Goal: Task Accomplishment & Management: Complete application form

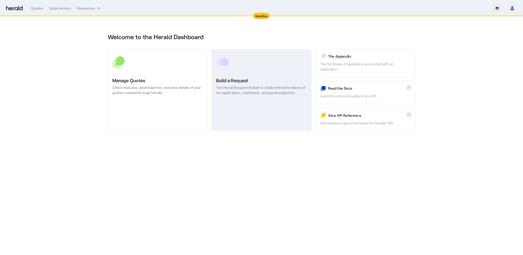
click at [253, 78] on h3 "Build a Request" at bounding box center [261, 80] width 90 height 7
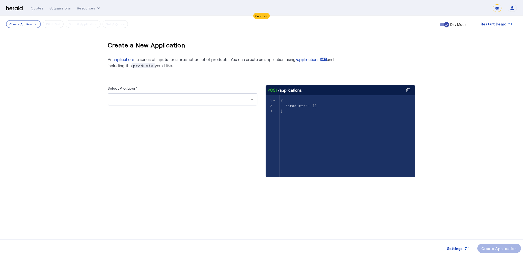
click at [155, 100] on div at bounding box center [181, 99] width 139 height 6
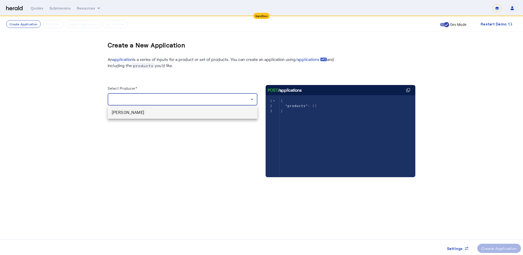
click at [125, 112] on span "[PERSON_NAME]" at bounding box center [183, 113] width 142 height 6
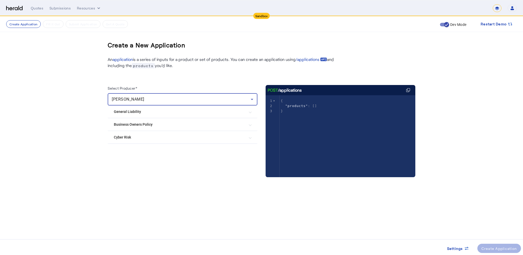
click at [140, 125] on Policy "Business Owners Policy" at bounding box center [179, 124] width 131 height 5
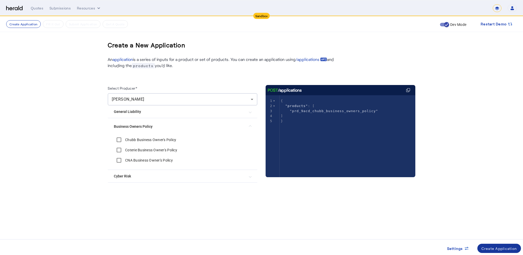
click at [498, 250] on div "Create Application" at bounding box center [499, 248] width 36 height 5
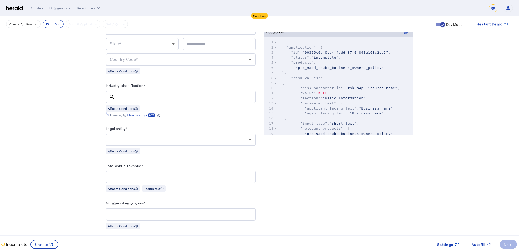
scroll to position [191, 0]
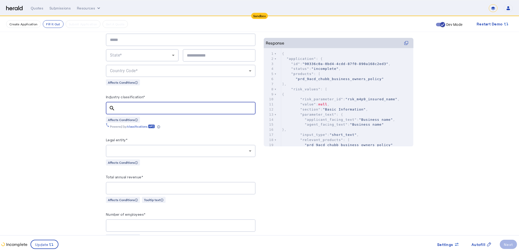
click at [143, 105] on input "Industry classification*" at bounding box center [185, 108] width 132 height 6
click at [163, 108] on input "Industry classification*" at bounding box center [185, 108] width 132 height 6
paste input "******"
click at [114, 107] on mat-icon "search" at bounding box center [112, 108] width 12 height 6
click at [119, 107] on div "search" at bounding box center [112, 108] width 13 height 6
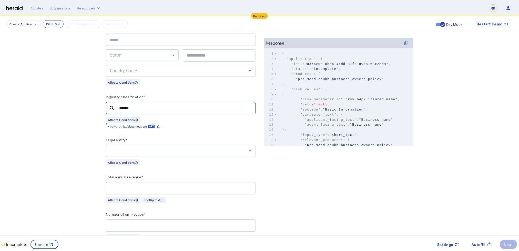
click at [122, 107] on input "******" at bounding box center [185, 108] width 132 height 6
drag, startPoint x: 142, startPoint y: 105, endPoint x: 118, endPoint y: 106, distance: 23.6
click at [118, 106] on div "search ******" at bounding box center [179, 108] width 146 height 13
paste input "text"
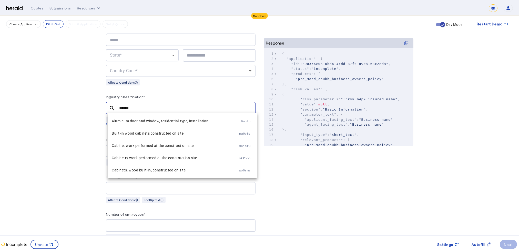
type input "******"
drag, startPoint x: 114, startPoint y: 105, endPoint x: 139, endPoint y: 118, distance: 28.8
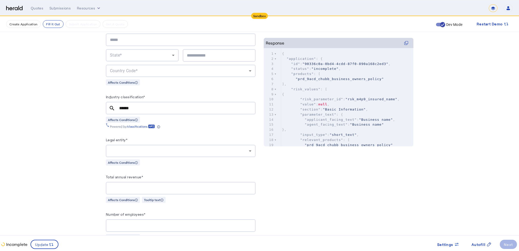
click at [113, 106] on mat-icon "search" at bounding box center [112, 108] width 12 height 6
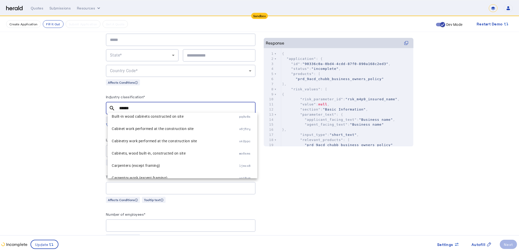
scroll to position [0, 0]
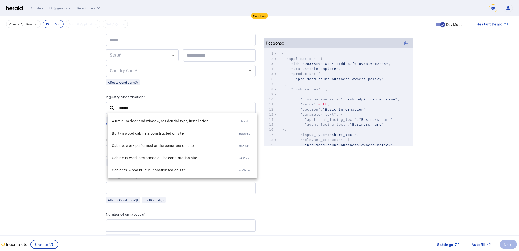
click at [112, 106] on mat-icon "search" at bounding box center [112, 108] width 12 height 6
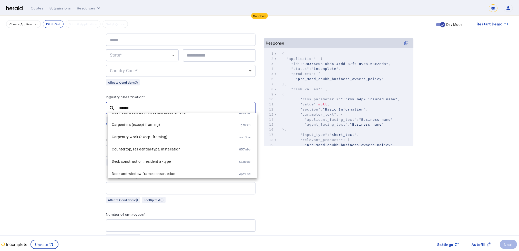
scroll to position [62, 0]
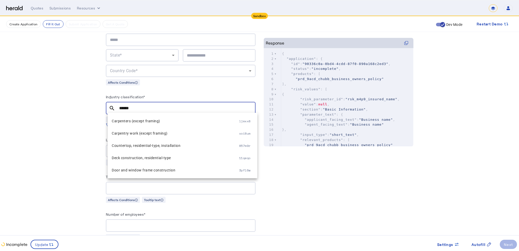
drag, startPoint x: 122, startPoint y: 108, endPoint x: 138, endPoint y: 110, distance: 16.3
click at [138, 110] on input "******" at bounding box center [185, 108] width 132 height 6
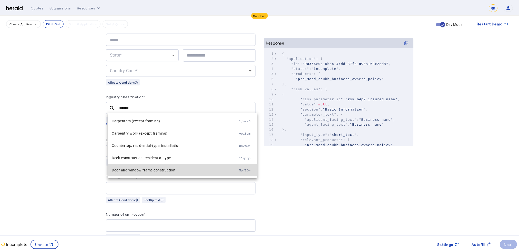
click at [224, 171] on span "Door and window frame construction" at bounding box center [175, 170] width 127 height 6
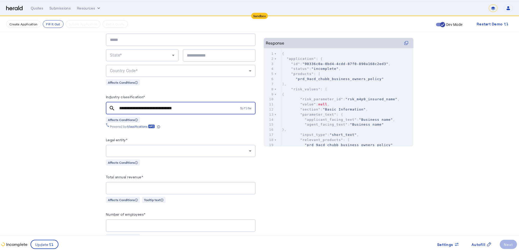
click at [205, 105] on input "**********" at bounding box center [179, 108] width 120 height 6
drag, startPoint x: 238, startPoint y: 109, endPoint x: 194, endPoint y: 106, distance: 44.2
click at [238, 109] on input "**********" at bounding box center [179, 108] width 120 height 6
click at [113, 108] on mat-icon "search" at bounding box center [112, 108] width 12 height 6
drag, startPoint x: 200, startPoint y: 107, endPoint x: 55, endPoint y: 109, distance: 144.3
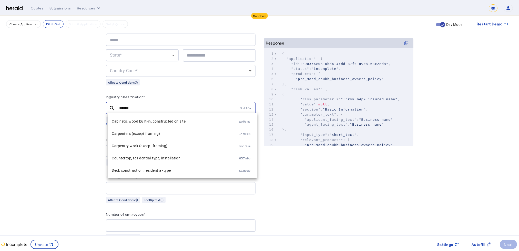
scroll to position [54, 0]
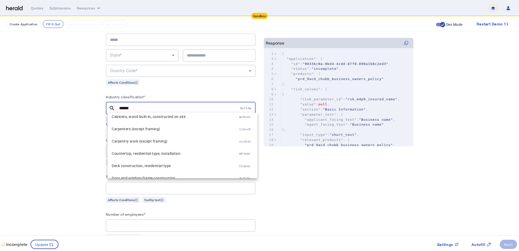
drag, startPoint x: 121, startPoint y: 106, endPoint x: 139, endPoint y: 106, distance: 18.0
click at [139, 106] on input "******" at bounding box center [179, 108] width 120 height 6
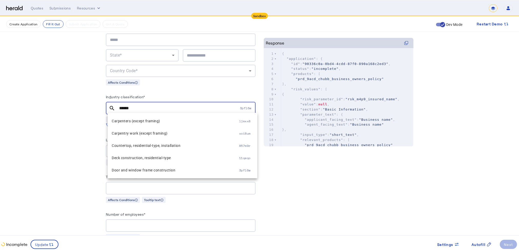
click at [244, 107] on span "3pfl6w" at bounding box center [248, 108] width 16 height 4
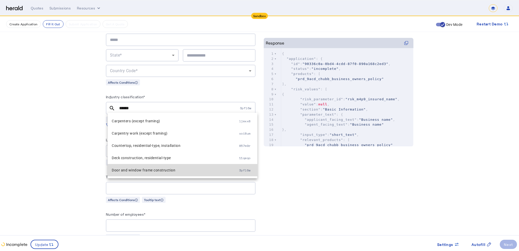
click at [187, 171] on span "Door and window frame construction" at bounding box center [175, 170] width 127 height 6
type input "**********"
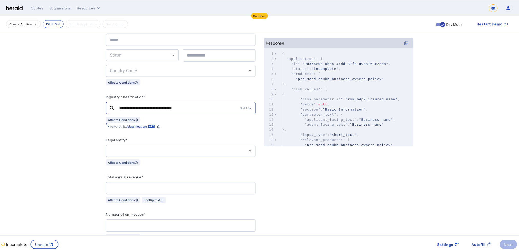
drag, startPoint x: 423, startPoint y: 198, endPoint x: 431, endPoint y: 207, distance: 11.8
click at [479, 247] on button "Autofill" at bounding box center [482, 244] width 28 height 9
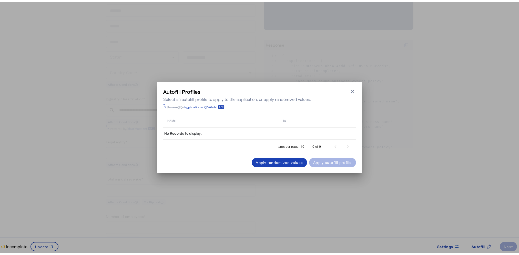
scroll to position [0, 0]
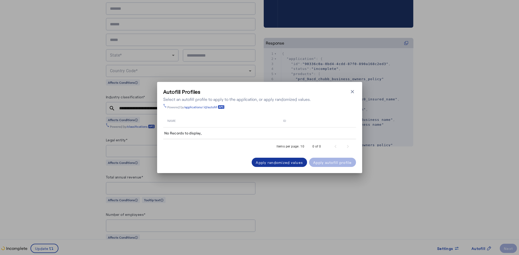
click at [281, 162] on div "Apply randomized values" at bounding box center [279, 162] width 47 height 5
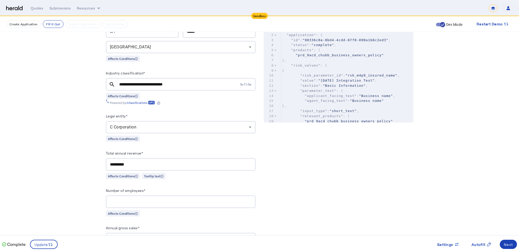
scroll to position [624, 0]
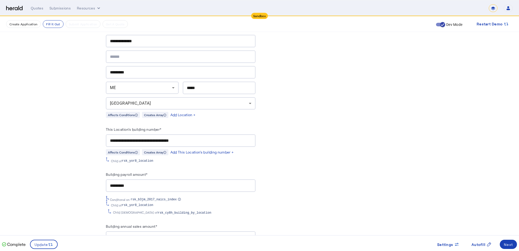
drag, startPoint x: 110, startPoint y: 180, endPoint x: 142, endPoint y: 181, distance: 32.1
click at [142, 181] on div "*********" at bounding box center [181, 186] width 150 height 13
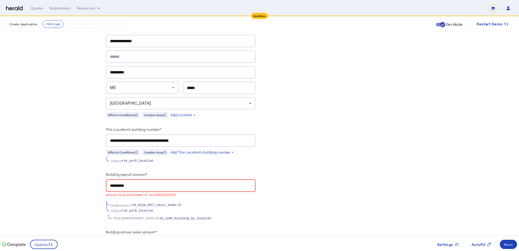
click at [43, 244] on span "Update" at bounding box center [42, 244] width 14 height 5
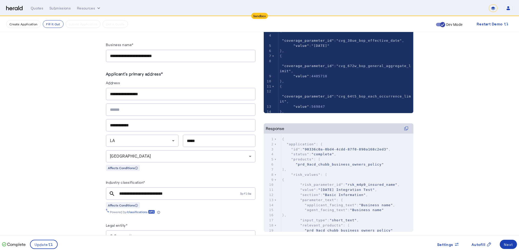
scroll to position [111, 0]
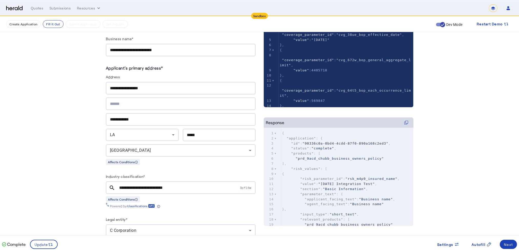
click at [164, 86] on input "**********" at bounding box center [181, 88] width 142 height 6
drag, startPoint x: 164, startPoint y: 86, endPoint x: 108, endPoint y: 90, distance: 56.0
click at [109, 89] on div "**********" at bounding box center [181, 88] width 150 height 13
click at [129, 137] on div "LA" at bounding box center [142, 135] width 65 height 12
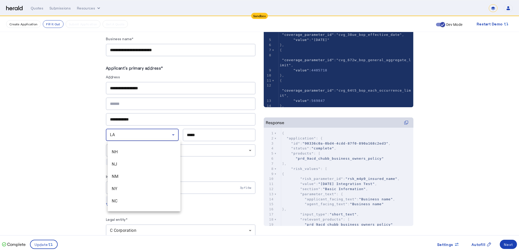
scroll to position [357, 0]
click at [126, 181] on span "NY" at bounding box center [144, 184] width 65 height 6
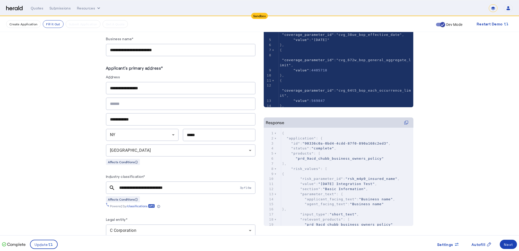
click at [153, 118] on input "**********" at bounding box center [181, 120] width 142 height 6
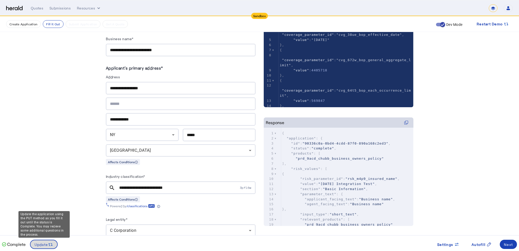
click at [43, 244] on span "Update" at bounding box center [42, 244] width 14 height 5
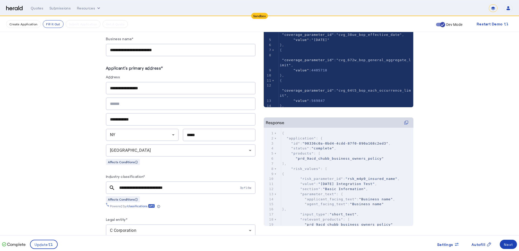
click at [191, 129] on div "*****" at bounding box center [219, 135] width 65 height 13
drag, startPoint x: 189, startPoint y: 133, endPoint x: 215, endPoint y: 134, distance: 26.2
click at [215, 134] on input "*****" at bounding box center [219, 135] width 65 height 6
click at [194, 135] on input "*****" at bounding box center [219, 135] width 65 height 6
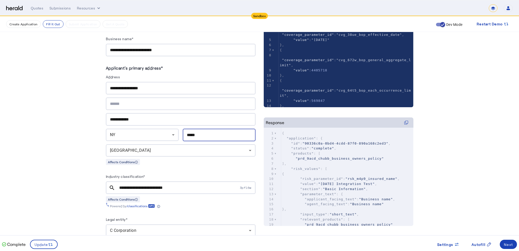
type input "*****"
click at [188, 152] on div "[GEOGRAPHIC_DATA]" at bounding box center [179, 151] width 139 height 6
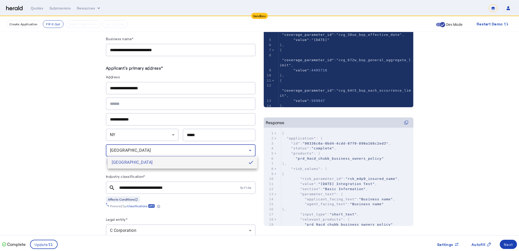
click at [79, 126] on div at bounding box center [259, 125] width 519 height 251
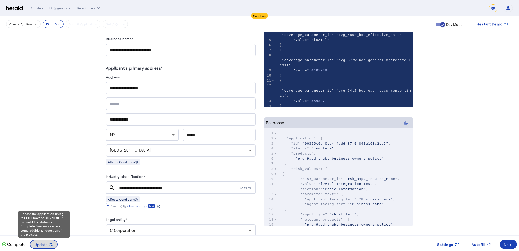
click at [47, 244] on span "Update" at bounding box center [42, 244] width 14 height 5
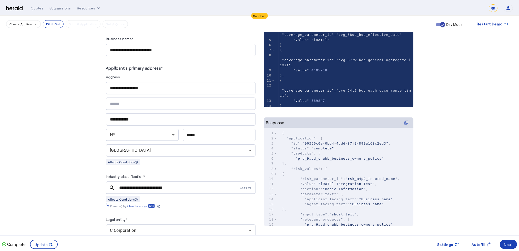
scroll to position [1398, 0]
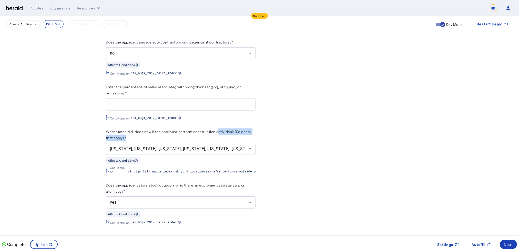
drag, startPoint x: 221, startPoint y: 127, endPoint x: 245, endPoint y: 130, distance: 24.3
click at [245, 130] on herald-label "What states did, does or will the applicant perform construction activities? (S…" at bounding box center [181, 136] width 150 height 14
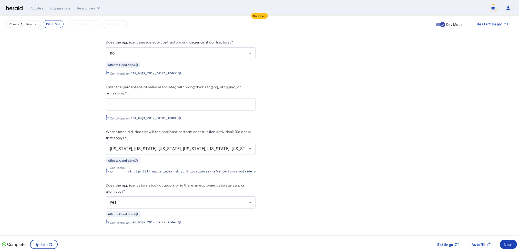
drag, startPoint x: 152, startPoint y: 81, endPoint x: 213, endPoint y: 85, distance: 60.4
click at [213, 85] on herald-label "Enter the percentage of sales associated with wood floor sanding, stripping, or…" at bounding box center [181, 91] width 150 height 14
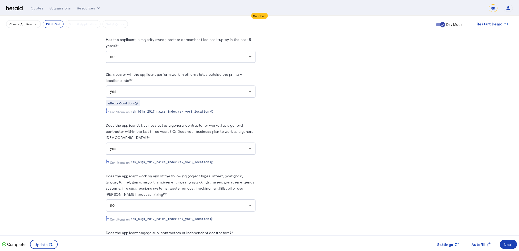
click at [188, 126] on label "Does the applicant's business act as a general contractor or worked as a genera…" at bounding box center [180, 131] width 149 height 17
click at [179, 126] on label "Does the applicant's business act as a general contractor or worked as a genera…" at bounding box center [180, 131] width 149 height 17
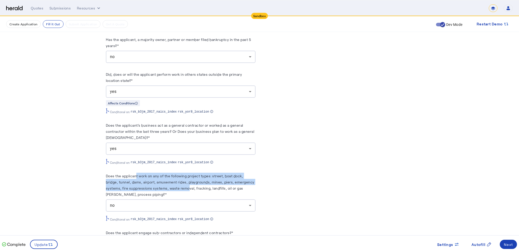
drag, startPoint x: 138, startPoint y: 170, endPoint x: 190, endPoint y: 183, distance: 53.9
click at [190, 183] on label "Does the applicant work on any of the following project types: street, boat doc…" at bounding box center [180, 185] width 149 height 23
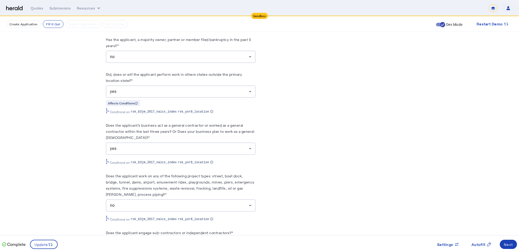
click at [403, 32] on nav "Create Application Fill it Out Submit Application Get A Quote Dev Mode Restart …" at bounding box center [259, 24] width 519 height 16
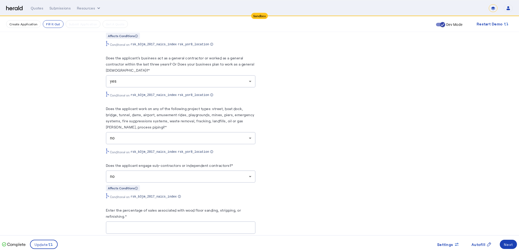
scroll to position [1240, 0]
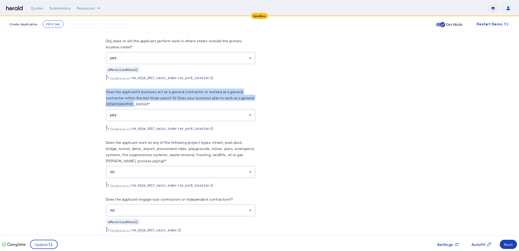
drag, startPoint x: 107, startPoint y: 86, endPoint x: 147, endPoint y: 98, distance: 41.4
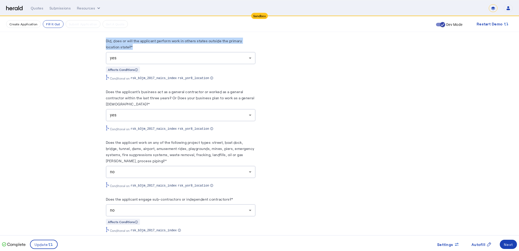
drag, startPoint x: 147, startPoint y: 98, endPoint x: 137, endPoint y: 40, distance: 58.8
copy label "Did, does or will the applicant perform work in others states outside the prima…"
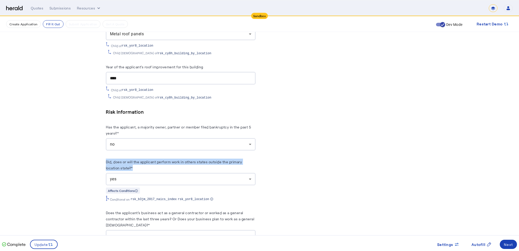
scroll to position [1115, 0]
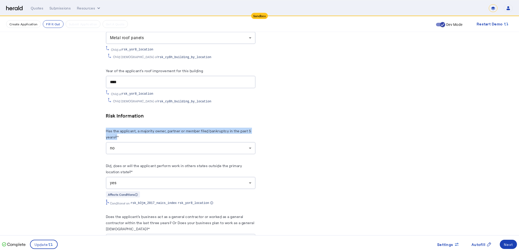
drag, startPoint x: 106, startPoint y: 126, endPoint x: 119, endPoint y: 133, distance: 14.6
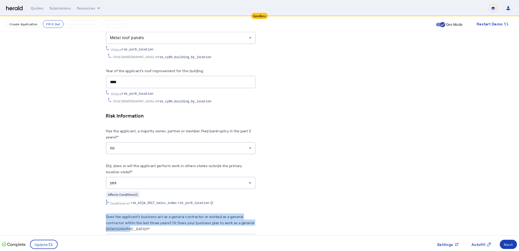
drag, startPoint x: 107, startPoint y: 208, endPoint x: 140, endPoint y: 224, distance: 36.5
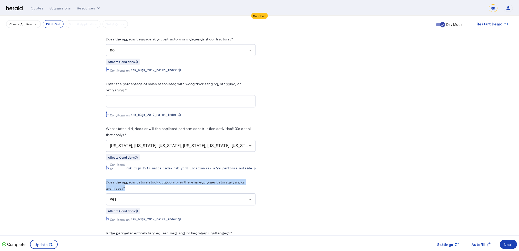
drag, startPoint x: 108, startPoint y: 176, endPoint x: 128, endPoint y: 180, distance: 20.1
click at [128, 180] on herald-label "Does the applicant store stock outdoors or is there an equipment storage yard o…" at bounding box center [181, 186] width 150 height 14
copy label "Does the applicant store stock outdoors or is there an equipment storage yard o…"
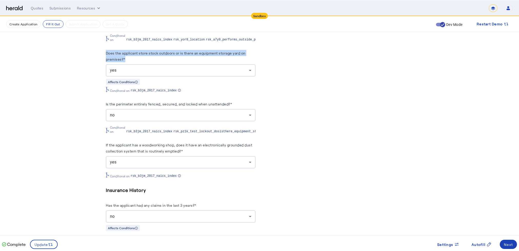
scroll to position [1532, 0]
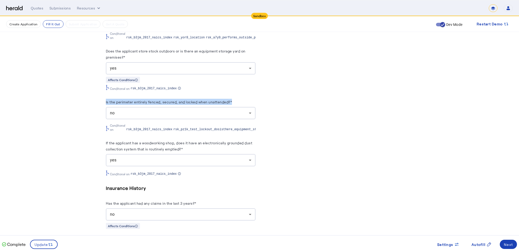
drag, startPoint x: 107, startPoint y: 96, endPoint x: 237, endPoint y: 94, distance: 130.0
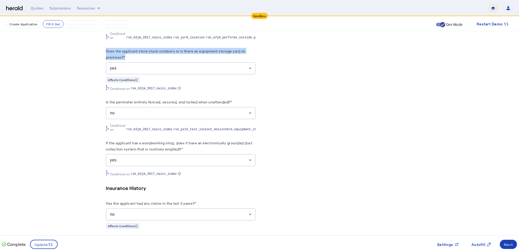
drag, startPoint x: 102, startPoint y: 43, endPoint x: 128, endPoint y: 50, distance: 27.3
copy label "Does the applicant store stock outdoors or is there an equipment storage yard o…"
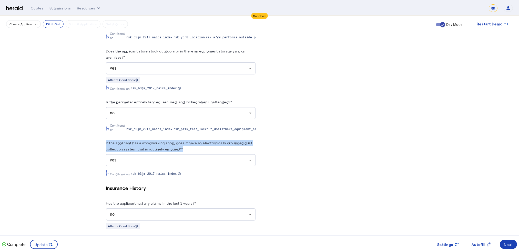
drag, startPoint x: 106, startPoint y: 137, endPoint x: 185, endPoint y: 142, distance: 79.6
copy label "If the applicant has a woodworking shop, does it have an electronically grounde…"
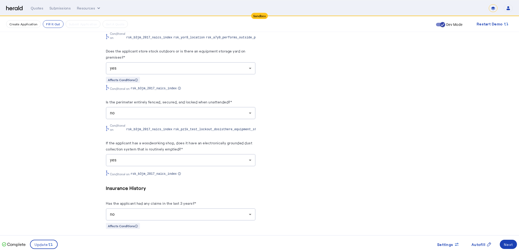
click at [128, 65] on div "yes" at bounding box center [179, 68] width 139 height 6
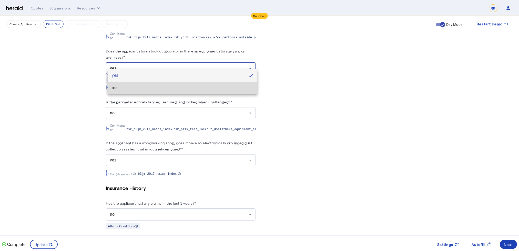
click at [117, 87] on span "no" at bounding box center [183, 88] width 142 height 6
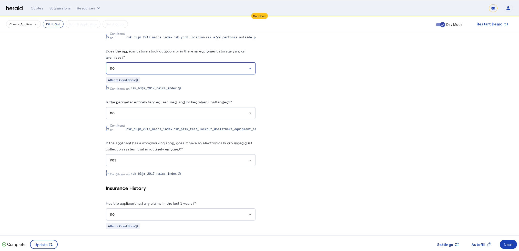
click at [110, 100] on label "Is the perimeter entirely fenced, secured, and locked when unattended?*" at bounding box center [169, 102] width 126 height 4
click at [109, 100] on label "Is the perimeter entirely fenced, secured, and locked when unattended?*" at bounding box center [169, 102] width 126 height 4
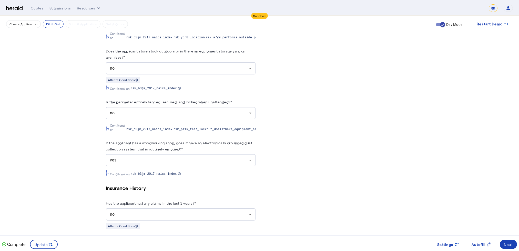
click at [244, 99] on div "Is the perimeter entirely fenced, secured, and locked when unattended?*" at bounding box center [181, 103] width 150 height 8
click at [45, 242] on span "Update" at bounding box center [42, 244] width 14 height 5
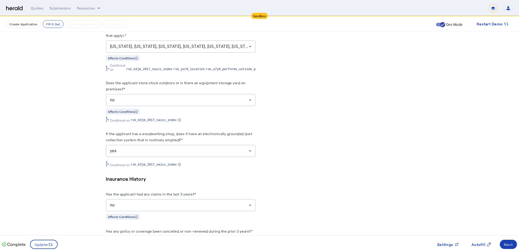
scroll to position [0, 0]
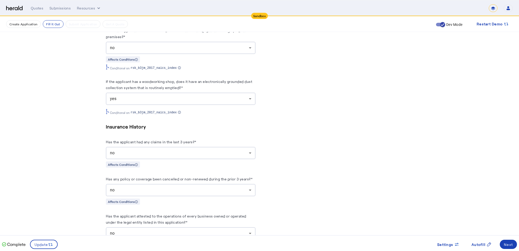
scroll to position [1567, 0]
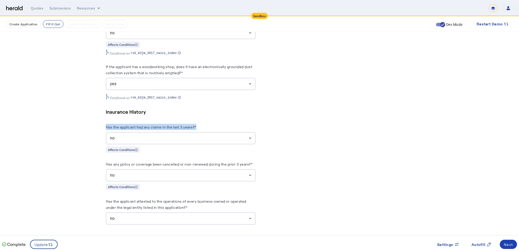
drag, startPoint x: 106, startPoint y: 123, endPoint x: 209, endPoint y: 125, distance: 102.3
copy label "Has the applicant had any claims in the last 3 years?*"
click at [150, 135] on div "no" at bounding box center [179, 138] width 139 height 6
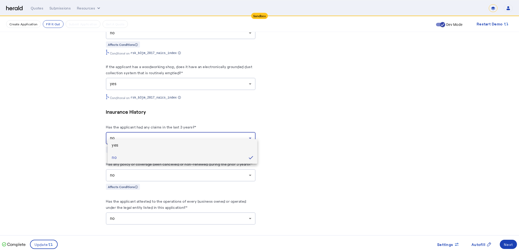
click at [120, 144] on span "yes" at bounding box center [183, 146] width 142 height 6
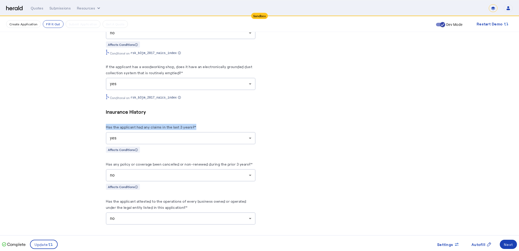
drag, startPoint x: 107, startPoint y: 122, endPoint x: 203, endPoint y: 122, distance: 95.9
copy label "Has the applicant had any claims in the last 3 years?*"
click at [43, 243] on span "Update" at bounding box center [42, 244] width 14 height 5
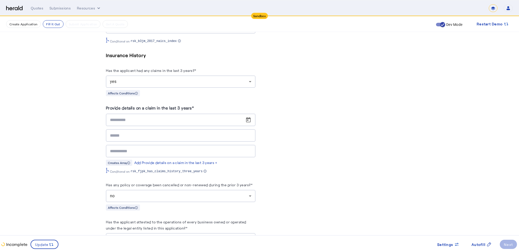
scroll to position [1644, 0]
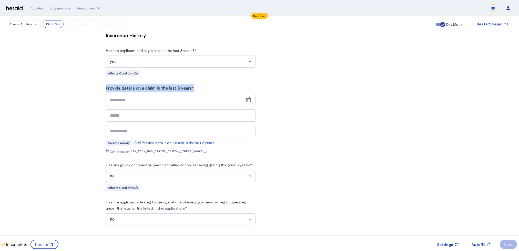
drag, startPoint x: 107, startPoint y: 81, endPoint x: 205, endPoint y: 86, distance: 97.8
copy label "Provide details on a claim in the last 3 years*"
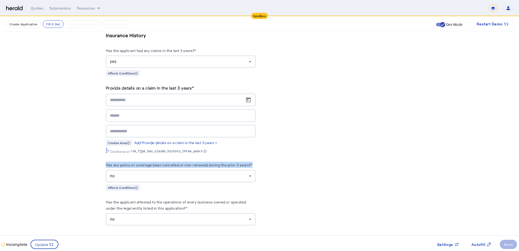
scroll to position [0, 14]
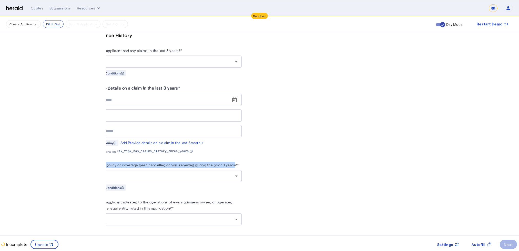
drag, startPoint x: 107, startPoint y: 159, endPoint x: 237, endPoint y: 159, distance: 130.5
copy label "Has any policy or coverage been cancelled or non-renewed during the prior 3 yea…"
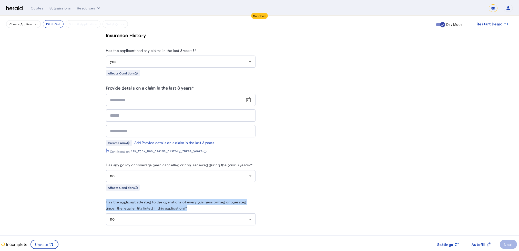
drag, startPoint x: 198, startPoint y: 205, endPoint x: 108, endPoint y: 195, distance: 90.1
click at [108, 199] on herald-label "Has the applicant attested to the operations of every business owned or operate…" at bounding box center [181, 206] width 150 height 14
copy label "Has the applicant attested to the operations of every business owned or operate…"
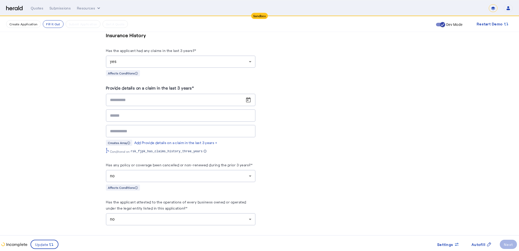
click at [127, 162] on herald-label "Has any policy or coverage been cancelled or non-renewed during the prior 3 yea…" at bounding box center [179, 166] width 147 height 8
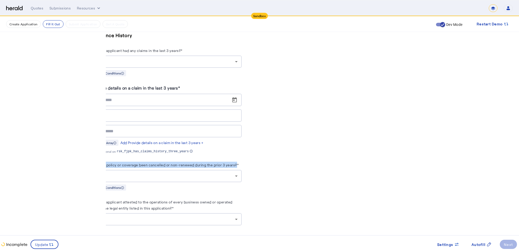
drag, startPoint x: 108, startPoint y: 159, endPoint x: 240, endPoint y: 154, distance: 131.9
copy label "Has any policy or coverage been cancelled or non-renewed during the prior 3 yea…"
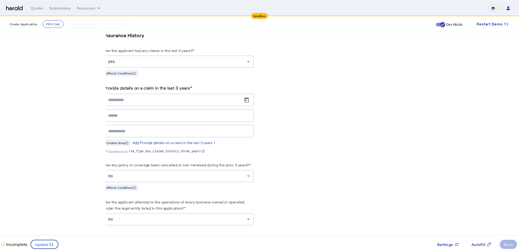
scroll to position [0, 0]
click at [132, 173] on div "no" at bounding box center [179, 176] width 139 height 6
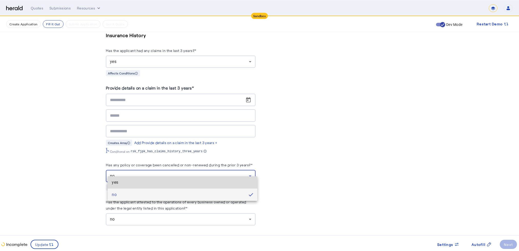
click at [119, 183] on span "yes" at bounding box center [183, 183] width 142 height 6
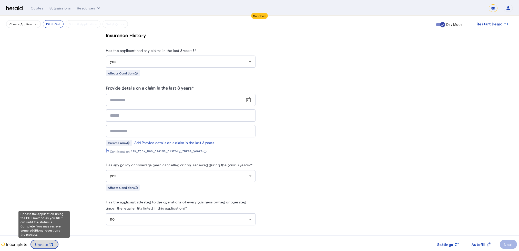
click at [38, 244] on span "Update" at bounding box center [42, 244] width 14 height 5
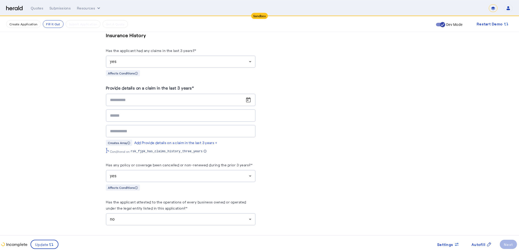
click at [147, 175] on div "Has any policy or coverage been cancelled or non-renewed during the prior 3 yea…" at bounding box center [181, 176] width 150 height 29
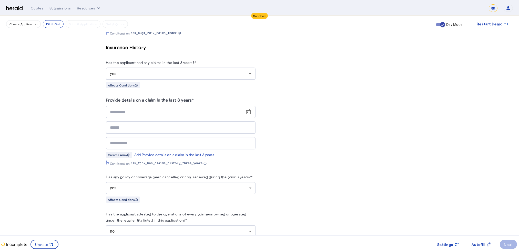
scroll to position [1644, 0]
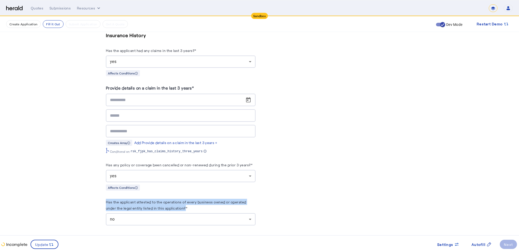
drag, startPoint x: 107, startPoint y: 195, endPoint x: 188, endPoint y: 201, distance: 81.4
click at [146, 200] on label "Has the applicant attested to the operations of every business owned or operate…" at bounding box center [176, 205] width 140 height 11
click at [125, 199] on herald-label "Has the applicant attested to the operations of every business owned or operate…" at bounding box center [181, 206] width 150 height 14
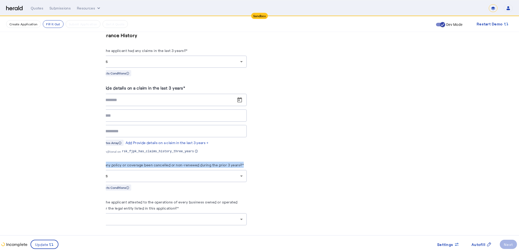
scroll to position [0, 14]
drag, startPoint x: 106, startPoint y: 156, endPoint x: 237, endPoint y: 159, distance: 131.3
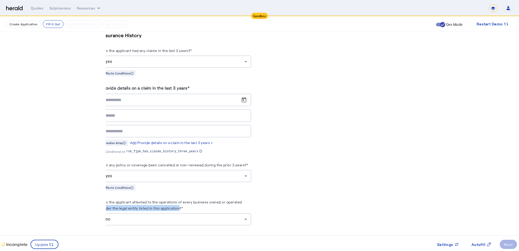
scroll to position [0, 0]
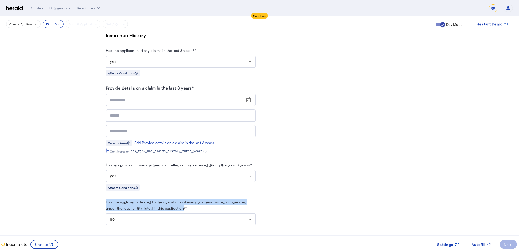
drag, startPoint x: 172, startPoint y: 203, endPoint x: 107, endPoint y: 197, distance: 65.4
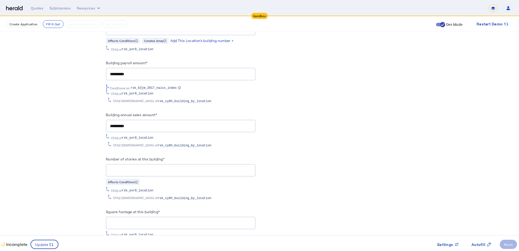
scroll to position [764, 0]
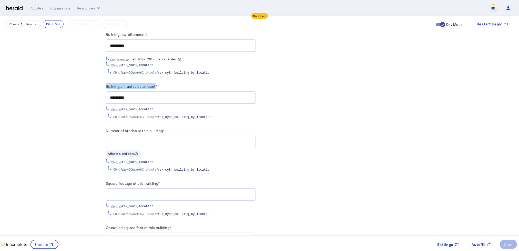
drag, startPoint x: 108, startPoint y: 83, endPoint x: 157, endPoint y: 82, distance: 49.7
click at [157, 82] on div "**********" at bounding box center [260, 193] width 328 height 1882
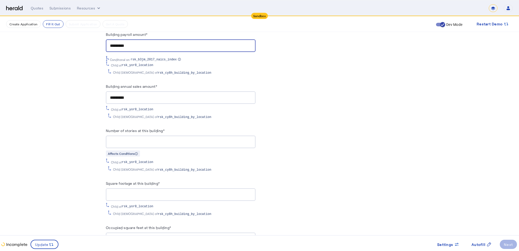
click at [141, 44] on input "*********" at bounding box center [181, 46] width 142 height 6
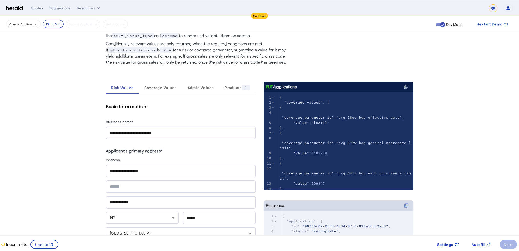
scroll to position [0, 0]
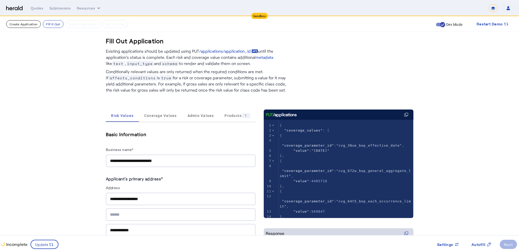
click at [26, 23] on button "Create Application" at bounding box center [23, 24] width 35 height 8
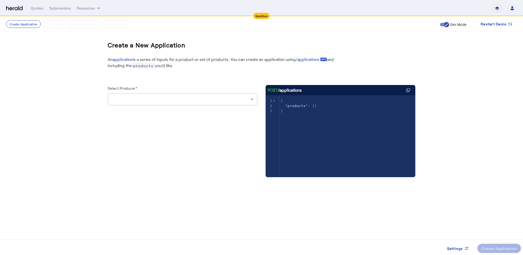
click at [136, 100] on div at bounding box center [181, 99] width 139 height 6
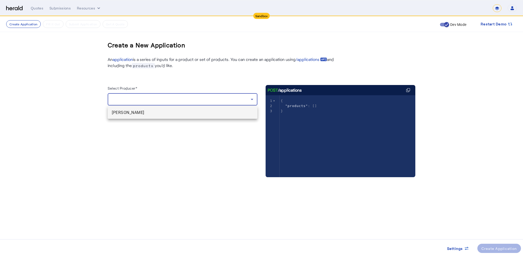
click at [123, 113] on span "[PERSON_NAME]" at bounding box center [183, 113] width 142 height 6
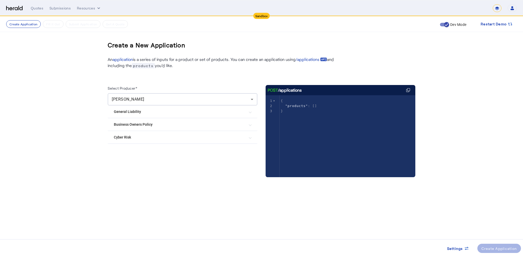
click at [124, 124] on Policy "Business Owners Policy" at bounding box center [179, 124] width 131 height 5
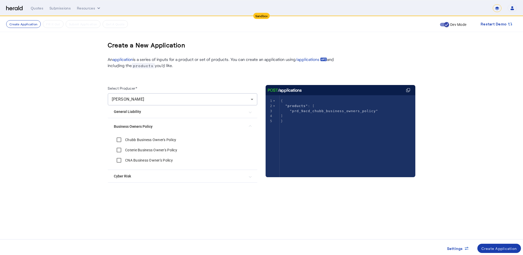
click at [499, 246] on button "Create Application" at bounding box center [499, 248] width 44 height 9
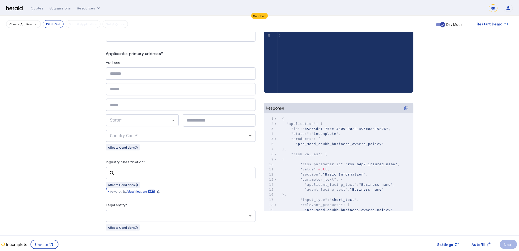
scroll to position [136, 0]
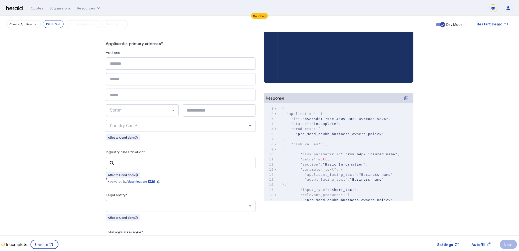
click at [177, 161] on input "Industry classification*" at bounding box center [185, 163] width 132 height 6
paste input "******"
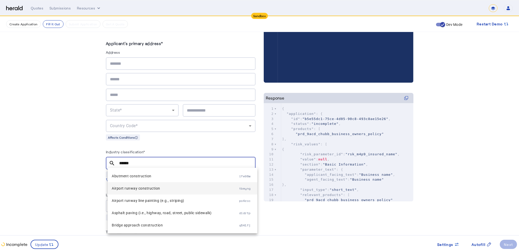
type input "******"
click at [132, 189] on span "Airport runway construction" at bounding box center [175, 189] width 127 height 6
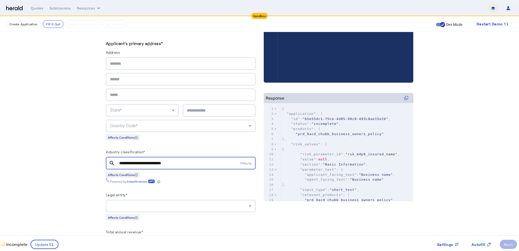
drag, startPoint x: 238, startPoint y: 164, endPoint x: 252, endPoint y: 163, distance: 13.9
click at [252, 163] on div "**********" at bounding box center [181, 163] width 150 height 13
drag, startPoint x: 242, startPoint y: 163, endPoint x: 255, endPoint y: 161, distance: 13.4
click at [255, 161] on span "tbmyng" at bounding box center [248, 163] width 16 height 4
drag, startPoint x: 241, startPoint y: 161, endPoint x: 254, endPoint y: 162, distance: 12.8
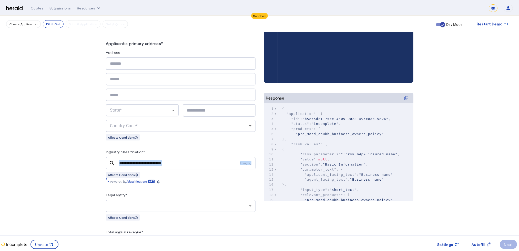
click at [254, 162] on div "**********" at bounding box center [181, 163] width 150 height 13
click at [144, 161] on input "**********" at bounding box center [179, 163] width 120 height 6
click at [114, 162] on mat-icon "search" at bounding box center [112, 163] width 12 height 6
click at [252, 167] on div "**********" at bounding box center [181, 163] width 150 height 13
drag, startPoint x: 212, startPoint y: 165, endPoint x: 77, endPoint y: 161, distance: 134.9
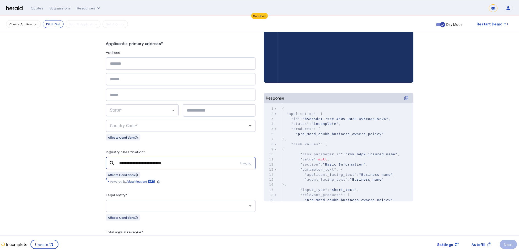
paste input "text"
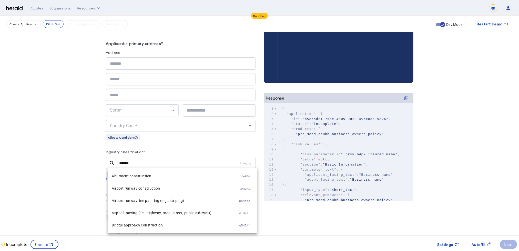
click at [113, 162] on mat-icon "search" at bounding box center [112, 163] width 12 height 6
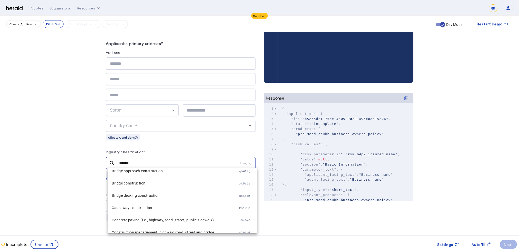
scroll to position [62, 0]
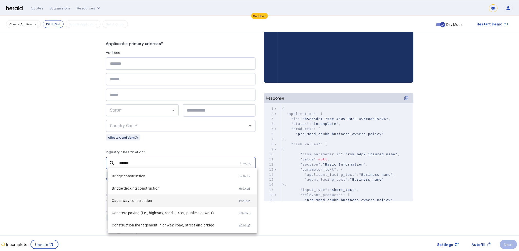
click at [130, 202] on span "Causeway construction" at bounding box center [175, 201] width 127 height 6
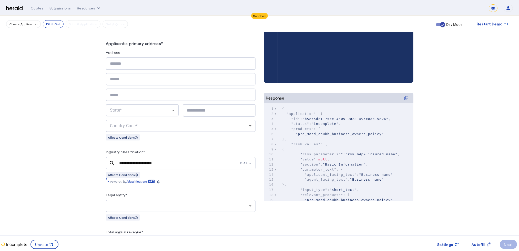
click at [113, 161] on mat-icon "search" at bounding box center [112, 163] width 12 height 6
drag, startPoint x: 134, startPoint y: 163, endPoint x: 215, endPoint y: 139, distance: 83.9
click at [208, 163] on input "**********" at bounding box center [179, 163] width 120 height 6
type input "*"
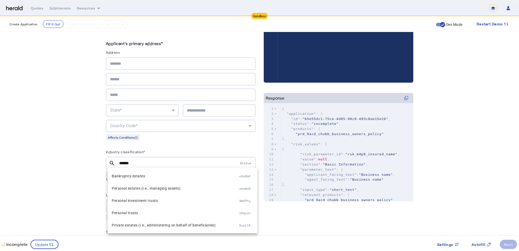
click at [113, 162] on mat-icon "search" at bounding box center [112, 163] width 12 height 6
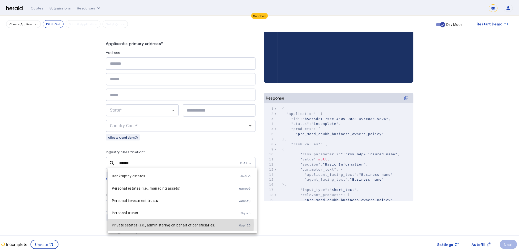
click at [134, 225] on span "Private estates (i.e., administering on behalf of beneficiaries)" at bounding box center [175, 226] width 127 height 6
type input "**********"
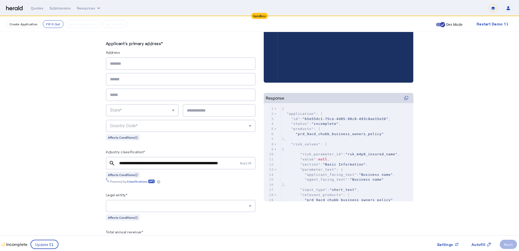
click at [118, 165] on div "**********" at bounding box center [181, 163] width 150 height 13
click at [112, 162] on mat-icon "search" at bounding box center [112, 163] width 12 height 6
click at [124, 160] on input "**********" at bounding box center [179, 163] width 120 height 6
click at [123, 161] on input "Industry classification*" at bounding box center [179, 163] width 120 height 6
click at [167, 162] on input "Industry classification*" at bounding box center [179, 163] width 120 height 6
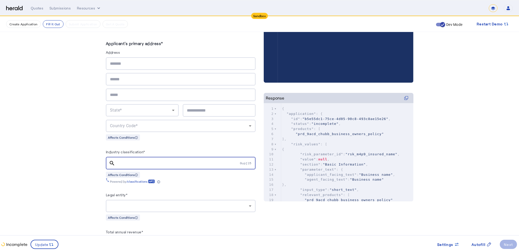
paste input "******"
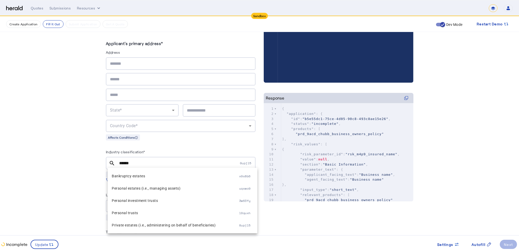
drag, startPoint x: 114, startPoint y: 162, endPoint x: 133, endPoint y: 183, distance: 28.0
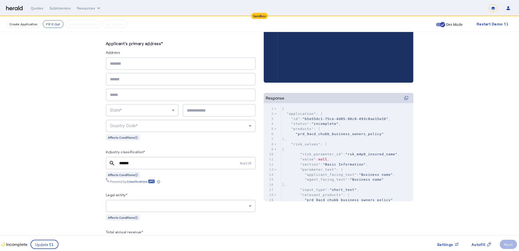
click at [113, 161] on mat-icon "search" at bounding box center [112, 163] width 12 height 6
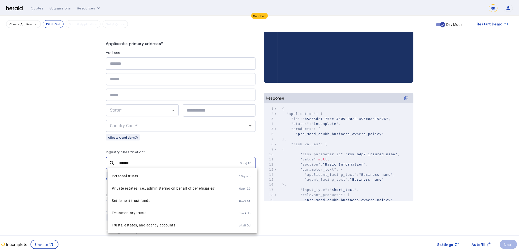
scroll to position [32, 0]
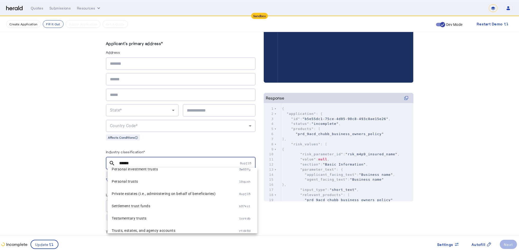
click at [146, 160] on input "******" at bounding box center [179, 163] width 120 height 6
click at [247, 169] on span "3w63fy" at bounding box center [245, 169] width 12 height 4
type input "**********"
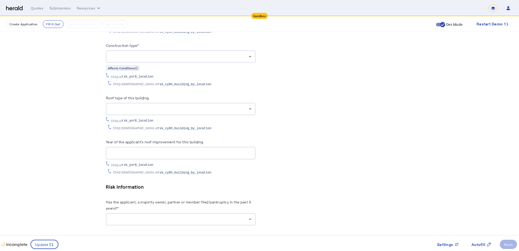
scroll to position [945, 0]
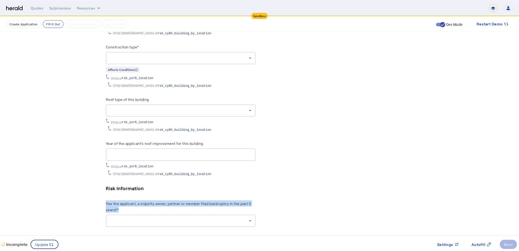
drag, startPoint x: 125, startPoint y: 204, endPoint x: 108, endPoint y: 197, distance: 18.2
click at [108, 201] on herald-label "Has the applicant, a majority owner, partner or member filed bankruptcy in the …" at bounding box center [181, 208] width 150 height 14
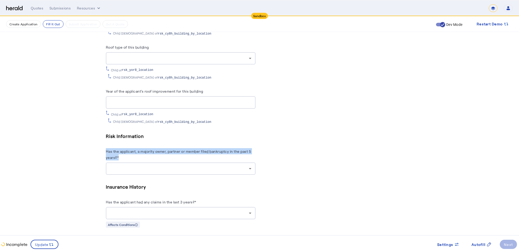
scroll to position [1069, 0]
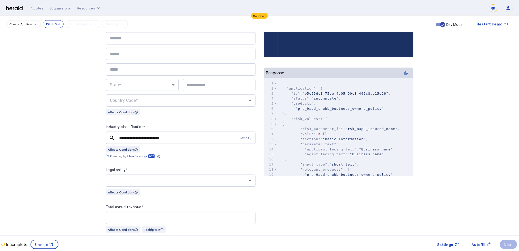
scroll to position [143, 0]
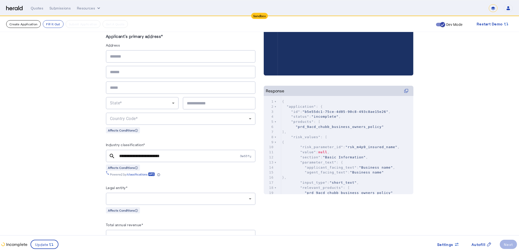
click at [17, 24] on button "Create Application" at bounding box center [23, 24] width 35 height 8
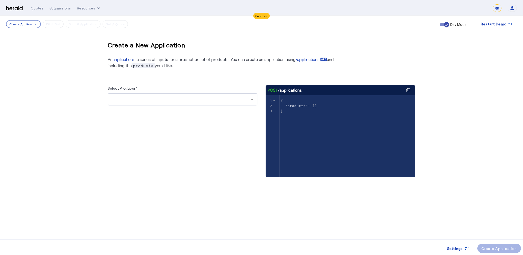
click at [152, 100] on div at bounding box center [181, 99] width 139 height 6
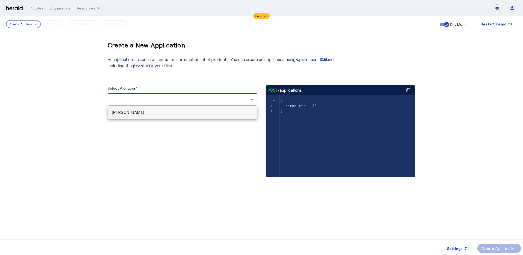
click at [124, 112] on span "[PERSON_NAME]" at bounding box center [183, 113] width 142 height 6
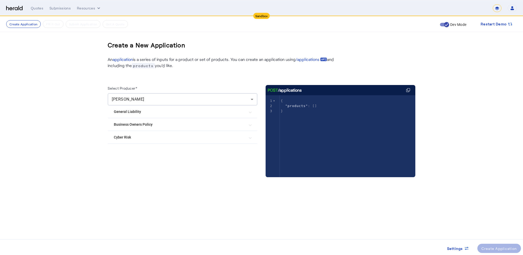
click at [122, 122] on Policy "Business Owners Policy" at bounding box center [179, 124] width 131 height 5
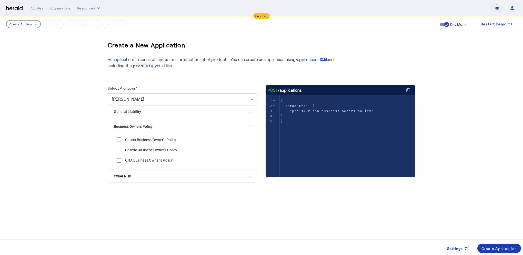
click at [508, 248] on div "Create Application" at bounding box center [499, 248] width 36 height 5
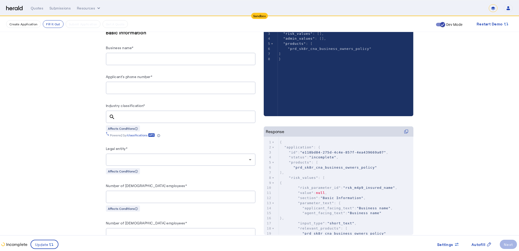
scroll to position [236, 0]
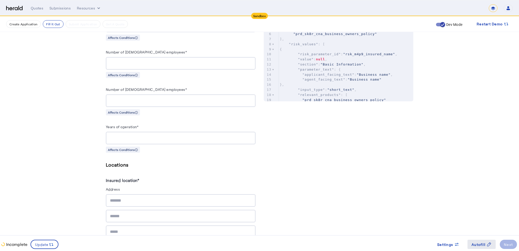
click at [472, 243] on span "Autofill" at bounding box center [479, 244] width 14 height 5
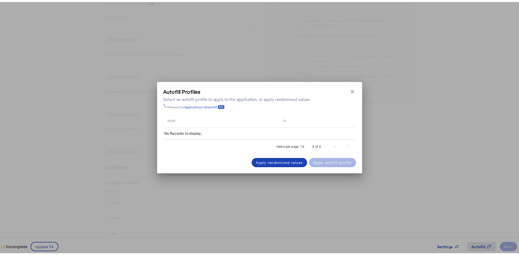
scroll to position [0, 0]
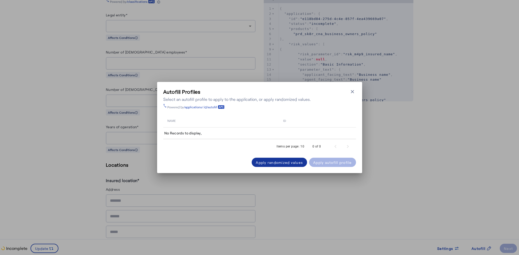
click at [282, 162] on div "Apply randomized values" at bounding box center [279, 162] width 47 height 5
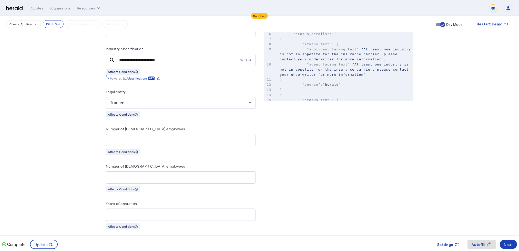
scroll to position [313, 0]
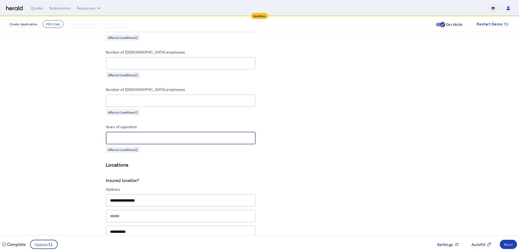
drag, startPoint x: 151, startPoint y: 137, endPoint x: 100, endPoint y: 136, distance: 50.5
click at [100, 136] on div "Fill Out Application Existing applications should be updated using PUT /applica…" at bounding box center [260, 178] width 328 height 948
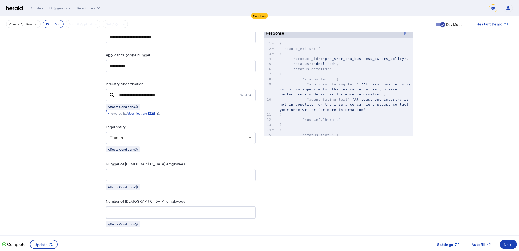
scroll to position [174, 0]
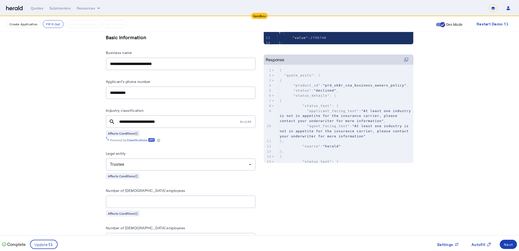
click at [112, 120] on mat-icon "search" at bounding box center [112, 122] width 12 height 6
click at [114, 121] on mat-icon "search" at bounding box center [112, 122] width 12 height 6
drag, startPoint x: 174, startPoint y: 122, endPoint x: 79, endPoint y: 115, distance: 95.4
paste input "text"
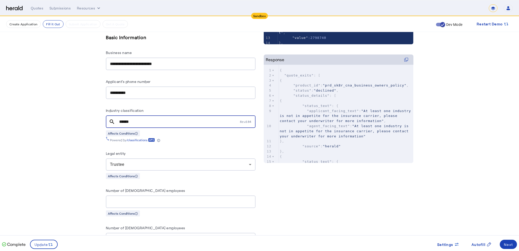
click at [223, 128] on div at bounding box center [183, 129] width 150 height 4
click at [112, 120] on mat-icon "search" at bounding box center [112, 122] width 12 height 6
drag, startPoint x: 139, startPoint y: 122, endPoint x: 122, endPoint y: 123, distance: 17.7
click at [122, 123] on input "******" at bounding box center [179, 122] width 120 height 6
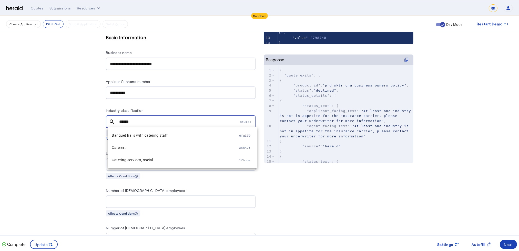
click at [114, 121] on mat-icon "search" at bounding box center [112, 122] width 12 height 6
click at [226, 150] on span "Caterers" at bounding box center [175, 148] width 127 height 6
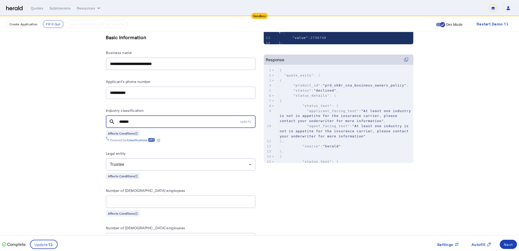
type input "********"
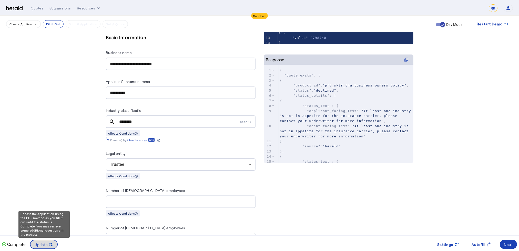
click at [42, 246] on span "Update" at bounding box center [42, 244] width 14 height 5
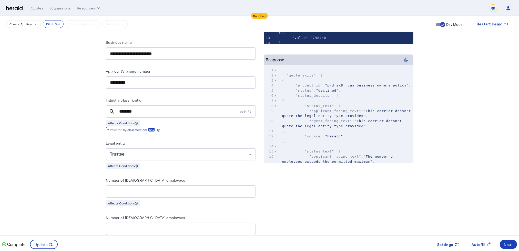
scroll to position [86, 0]
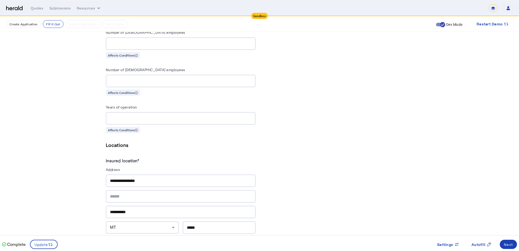
scroll to position [326, 0]
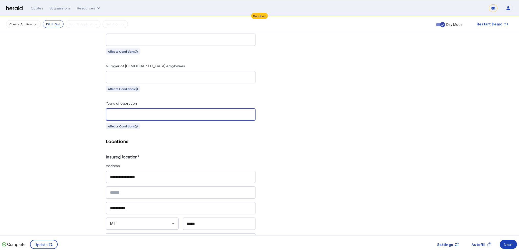
drag, startPoint x: 130, startPoint y: 113, endPoint x: 102, endPoint y: 114, distance: 27.7
type input "*"
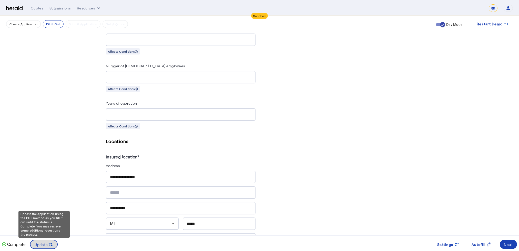
click at [48, 246] on icon at bounding box center [50, 245] width 5 height 5
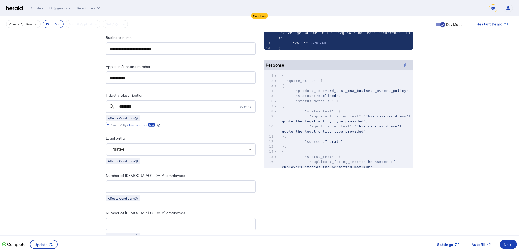
scroll to position [875, 0]
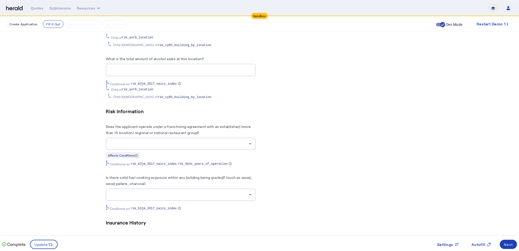
click at [127, 141] on div at bounding box center [179, 144] width 139 height 6
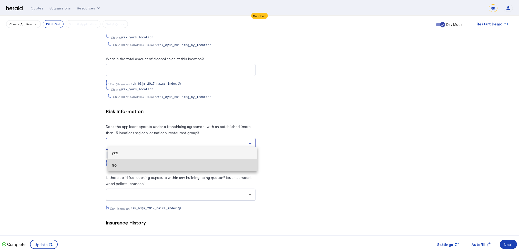
click at [119, 161] on mat-option "no" at bounding box center [183, 165] width 150 height 12
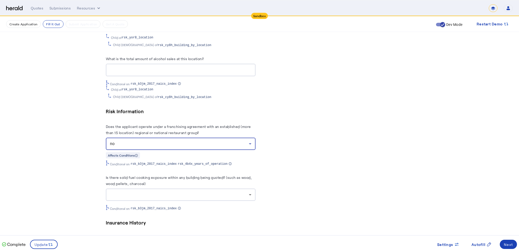
click at [120, 125] on label "Does the applicant operate under a franchising agreement with an established (m…" at bounding box center [178, 130] width 145 height 11
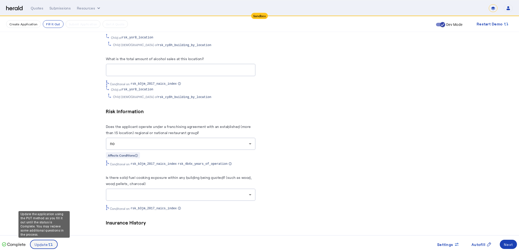
click at [45, 248] on span at bounding box center [44, 245] width 27 height 12
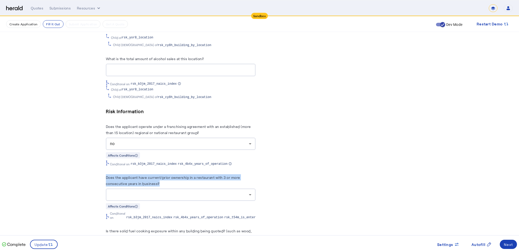
drag, startPoint x: 108, startPoint y: 173, endPoint x: 163, endPoint y: 181, distance: 55.3
click at [163, 181] on herald-label "Does the applicant have current/prior ownership in a restaurant with 3 or more …" at bounding box center [181, 182] width 150 height 14
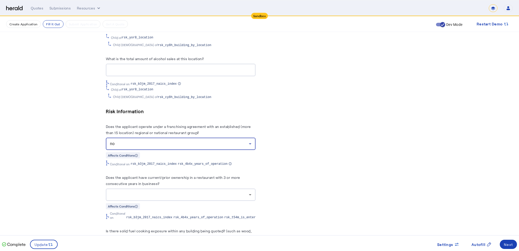
click at [121, 141] on div "no" at bounding box center [179, 144] width 139 height 6
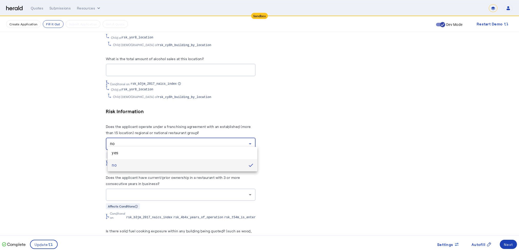
click at [117, 154] on span "yes" at bounding box center [183, 153] width 142 height 6
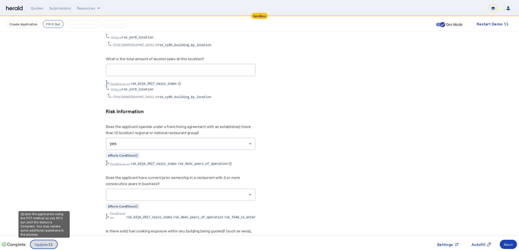
click at [42, 245] on span "Update" at bounding box center [42, 244] width 14 height 5
